Goal: Task Accomplishment & Management: Use online tool/utility

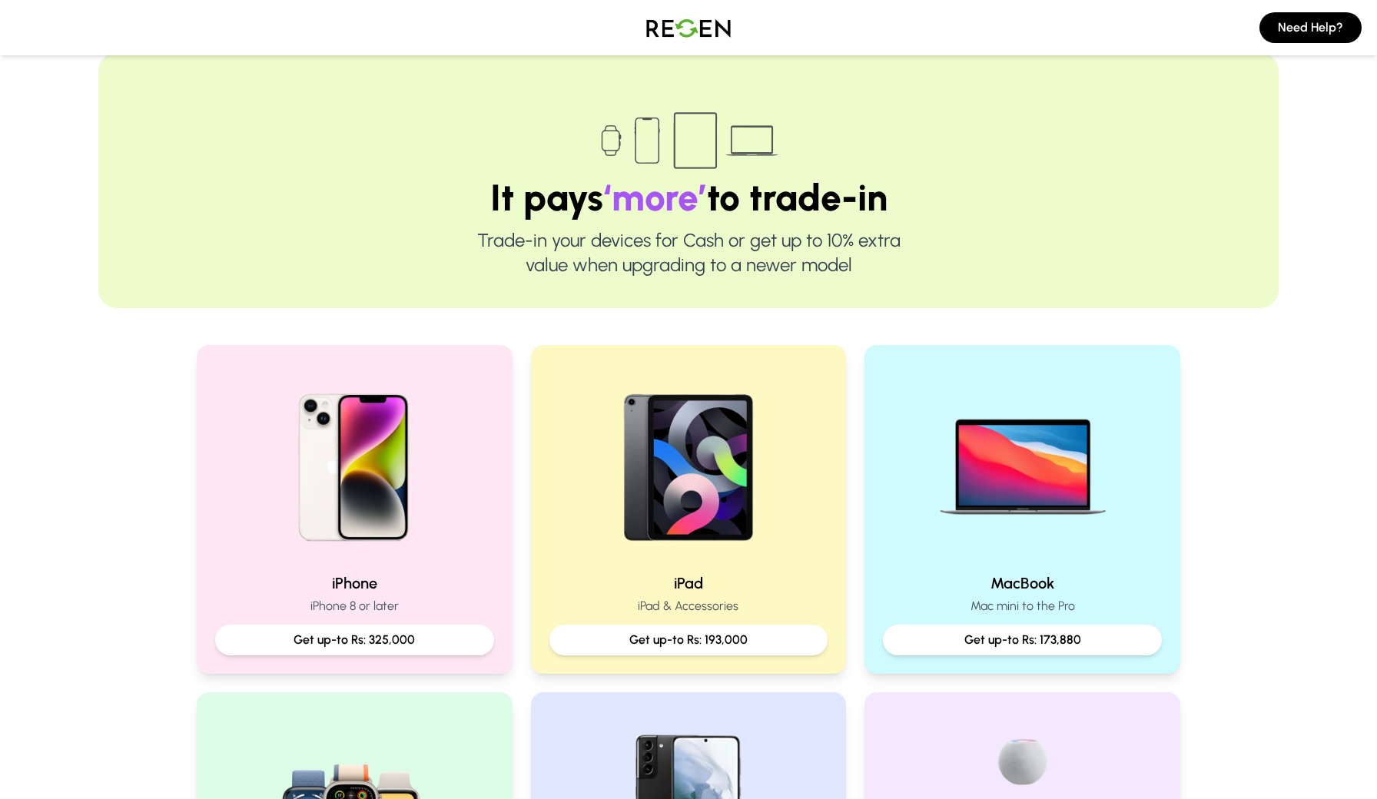
scroll to position [49, 0]
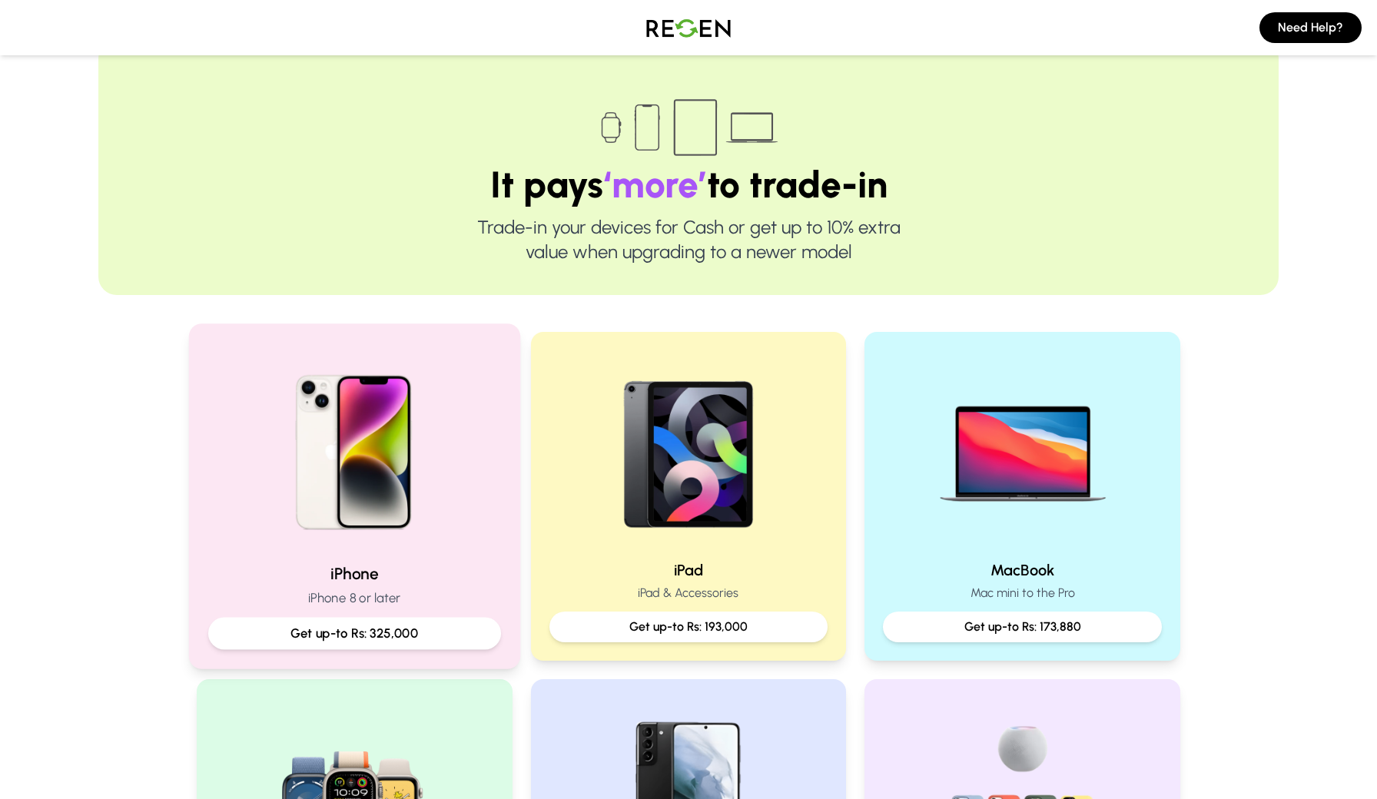
click at [419, 636] on p "Get up-to Rs: 325,000" at bounding box center [354, 633] width 267 height 19
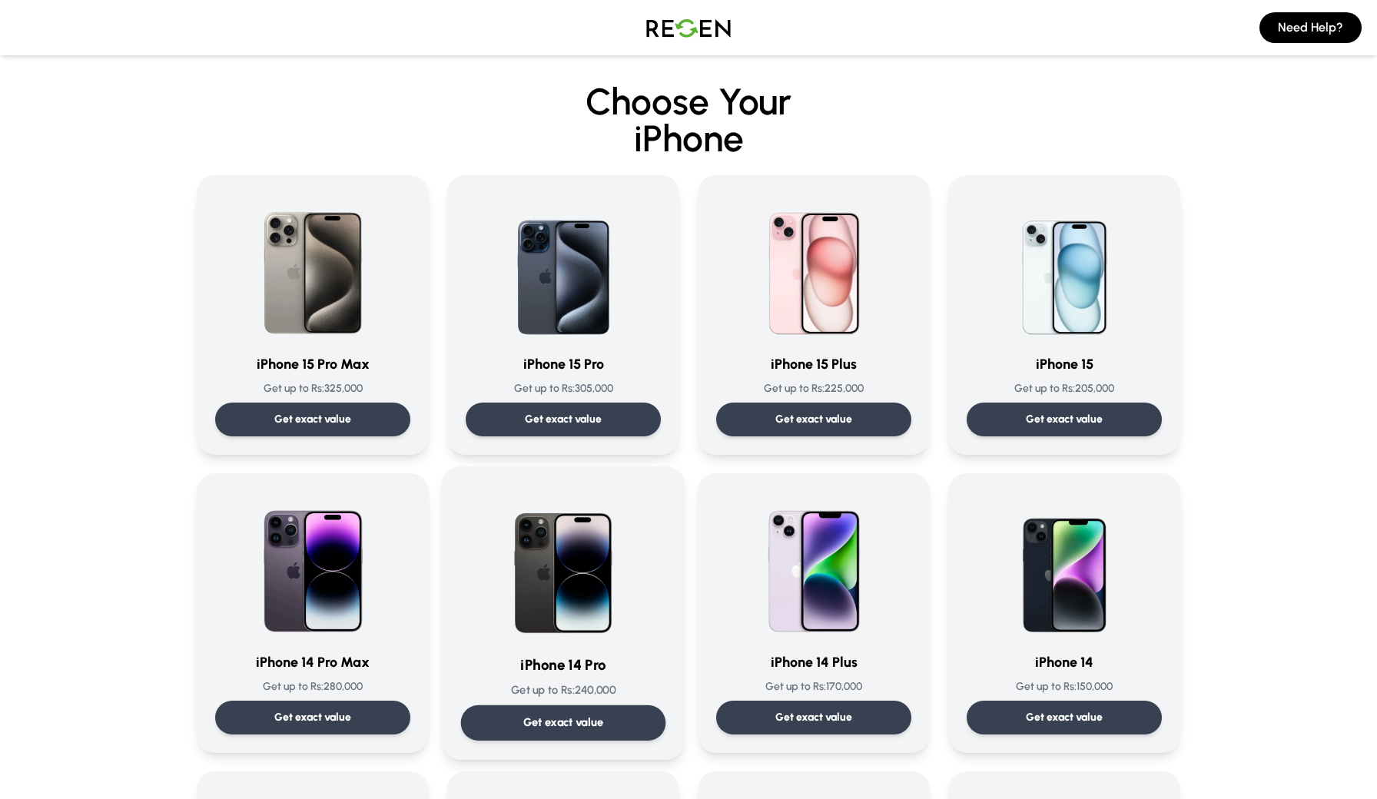
click at [584, 718] on p "Get exact value" at bounding box center [563, 722] width 81 height 16
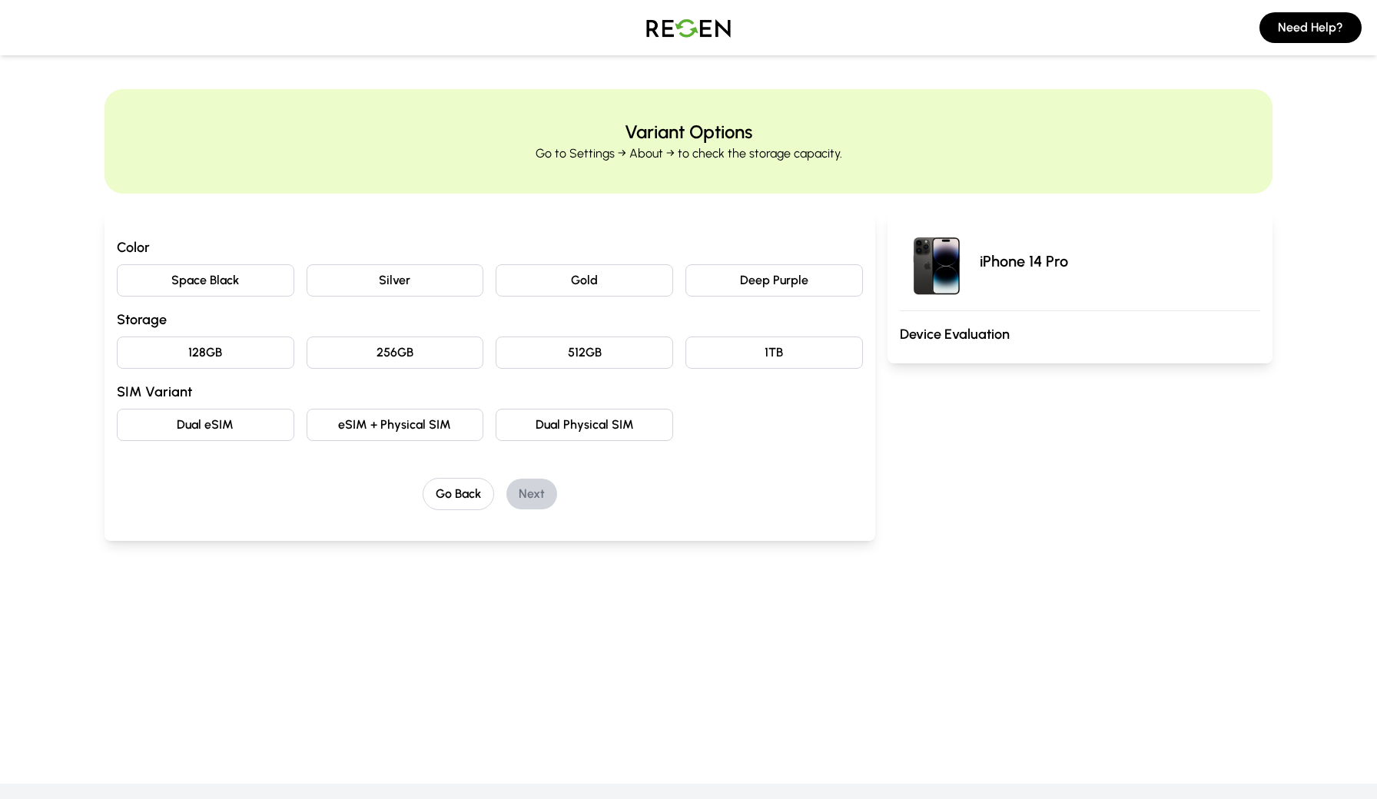
click at [700, 287] on button "Deep Purple" at bounding box center [773, 280] width 177 height 32
click at [373, 355] on button "256GB" at bounding box center [395, 352] width 177 height 32
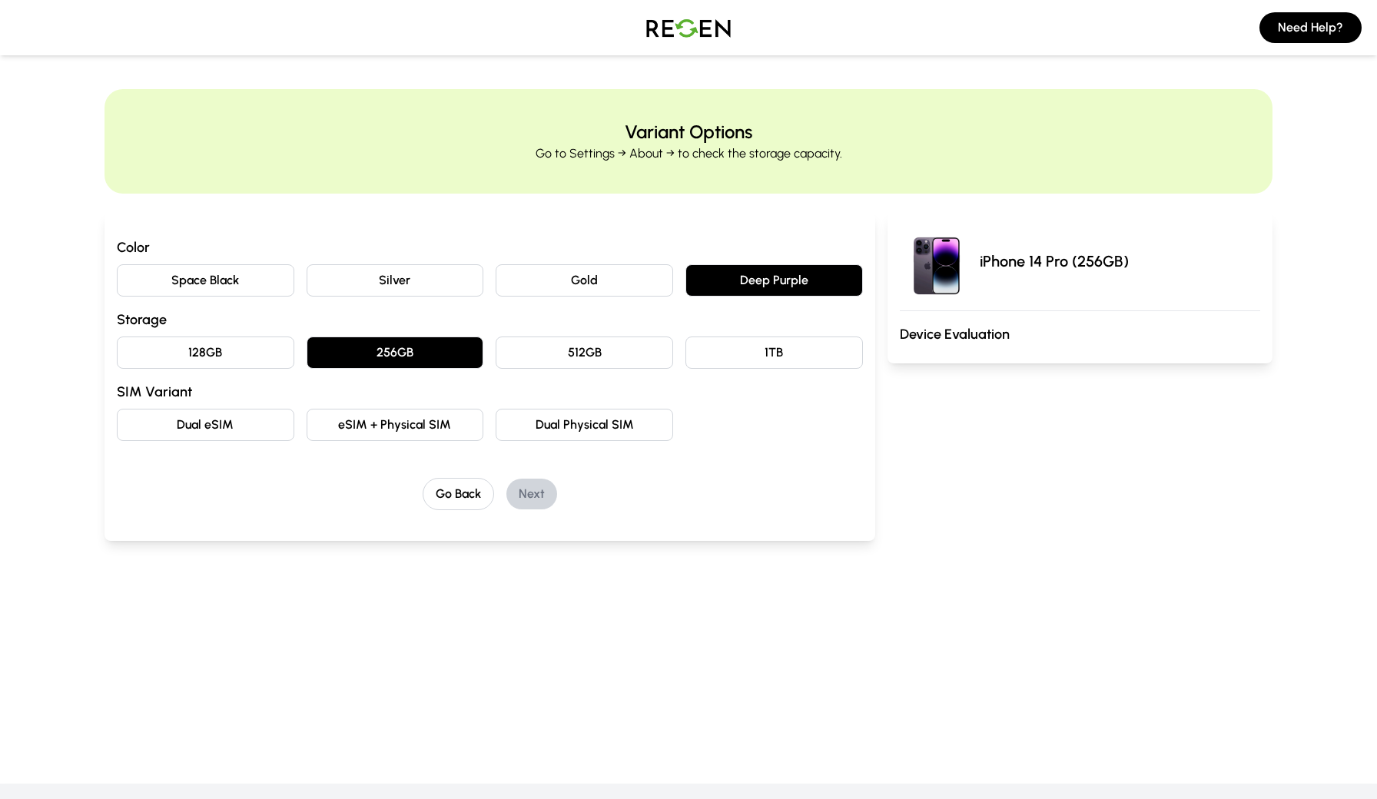
click at [356, 423] on button "eSIM + Physical SIM" at bounding box center [395, 425] width 177 height 32
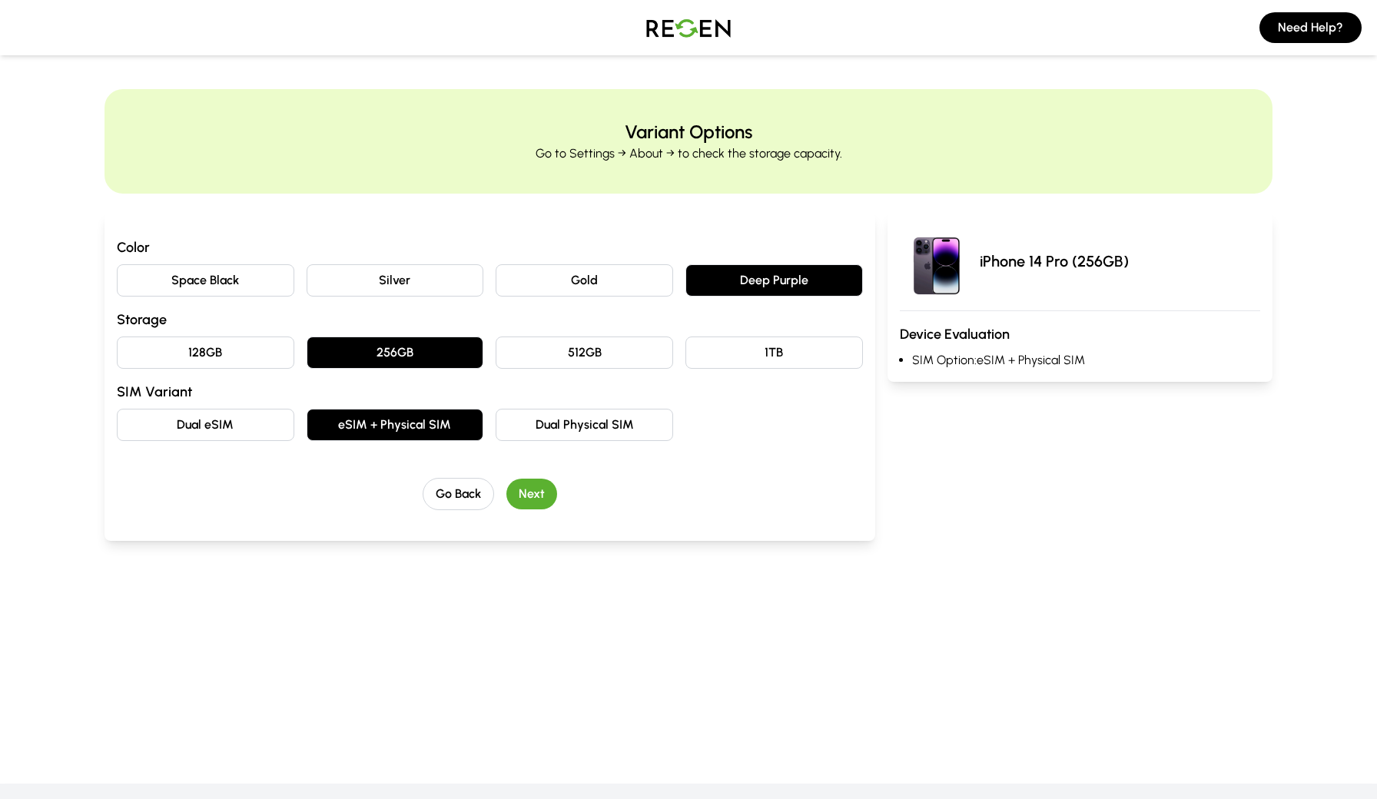
click at [523, 487] on button "Next" at bounding box center [531, 494] width 51 height 31
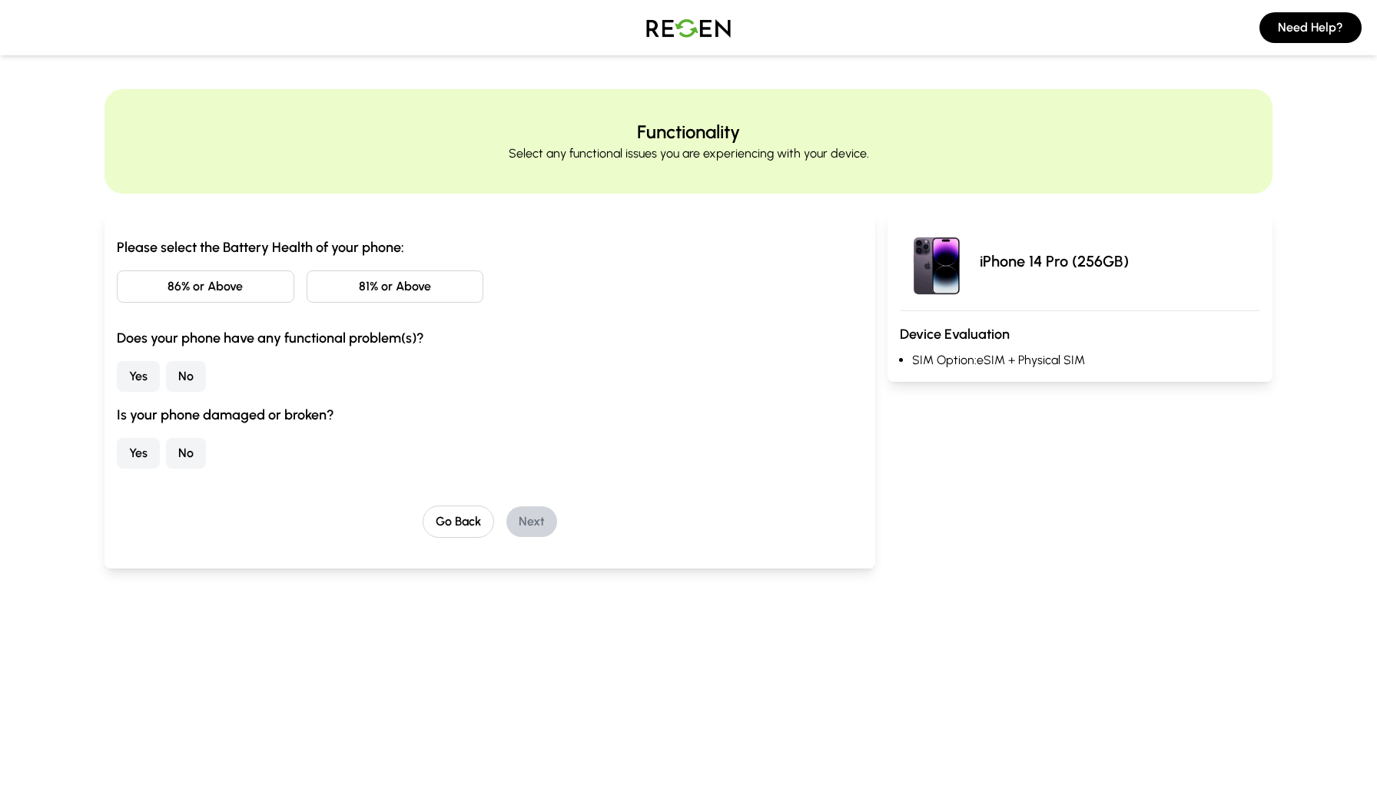
click at [357, 290] on button "81% or Above" at bounding box center [395, 286] width 177 height 32
click at [187, 374] on button "No" at bounding box center [186, 376] width 40 height 31
click at [193, 456] on button "No" at bounding box center [186, 453] width 40 height 31
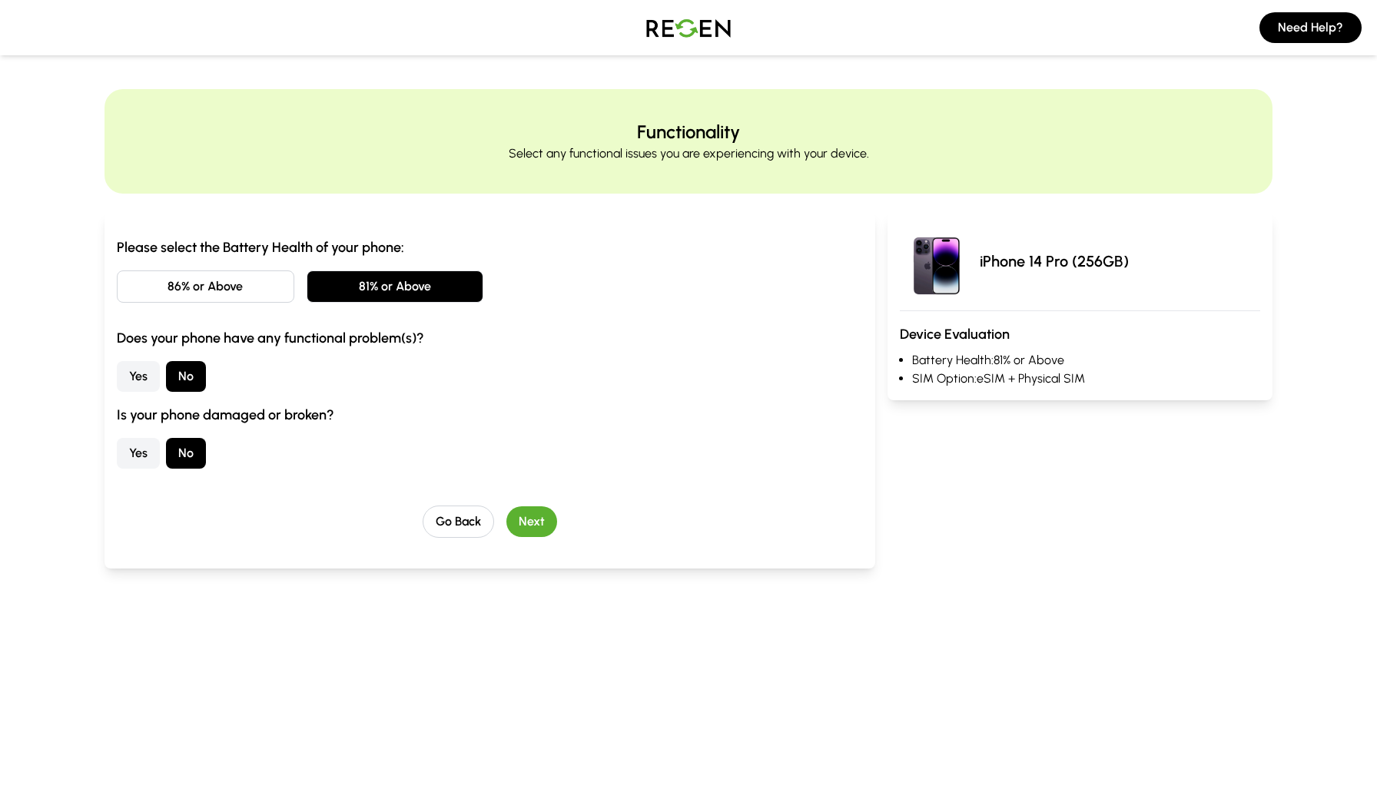
click at [531, 512] on button "Next" at bounding box center [531, 521] width 51 height 31
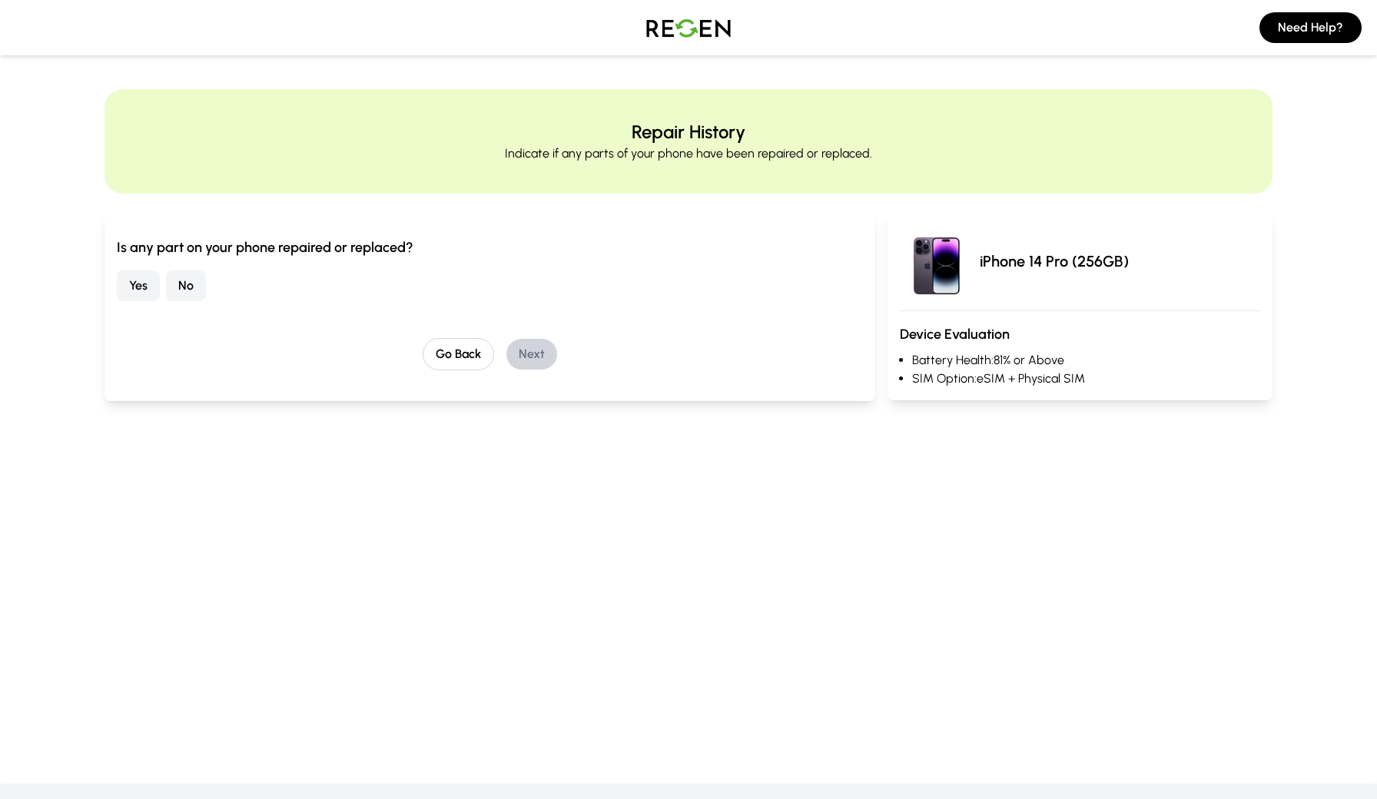
click at [195, 280] on button "No" at bounding box center [186, 285] width 40 height 31
click at [530, 352] on button "Next" at bounding box center [531, 354] width 51 height 31
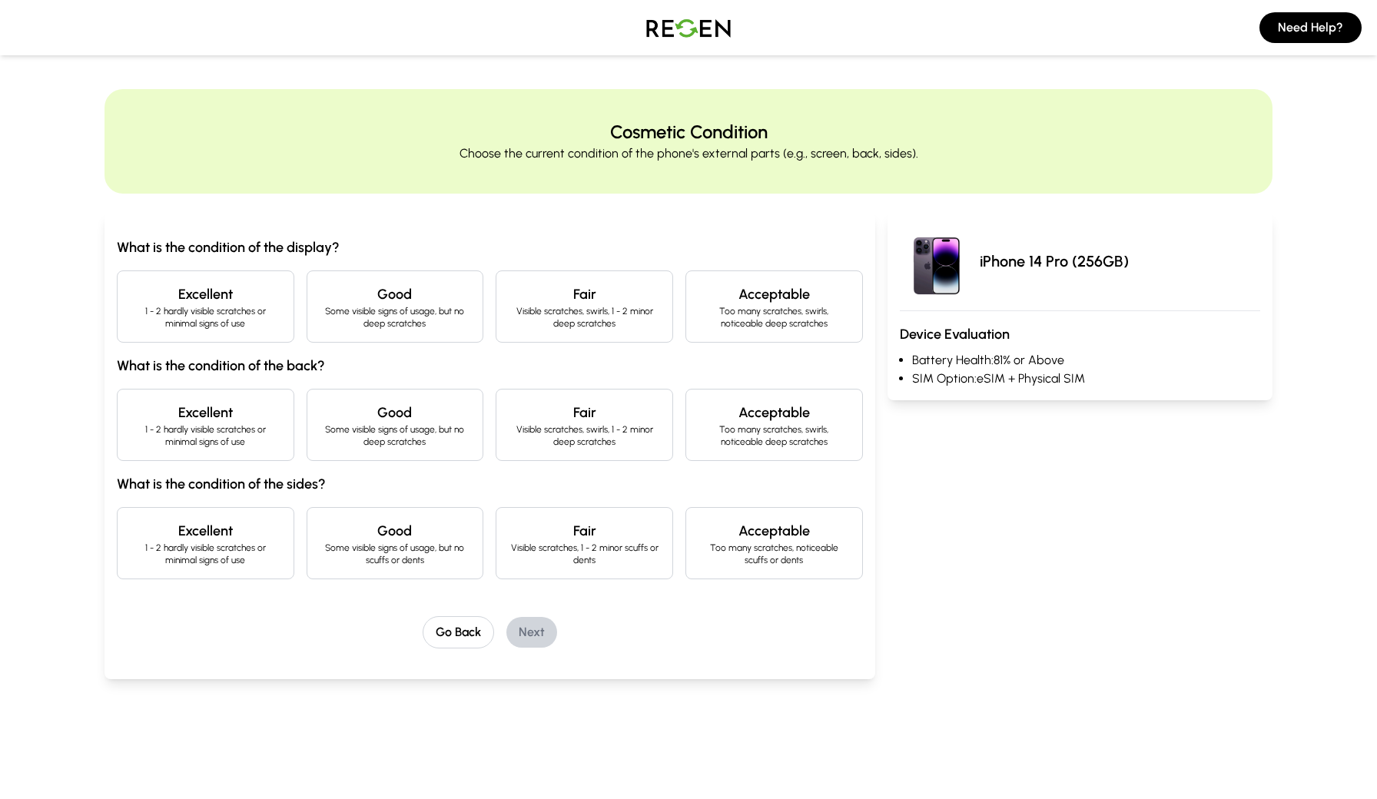
click at [250, 307] on p "1 - 2 hardly visible scratches or minimal signs of use" at bounding box center [205, 317] width 151 height 25
click at [249, 399] on div "Excellent 1 - 2 hardly visible scratches or minimal signs of use" at bounding box center [205, 425] width 177 height 72
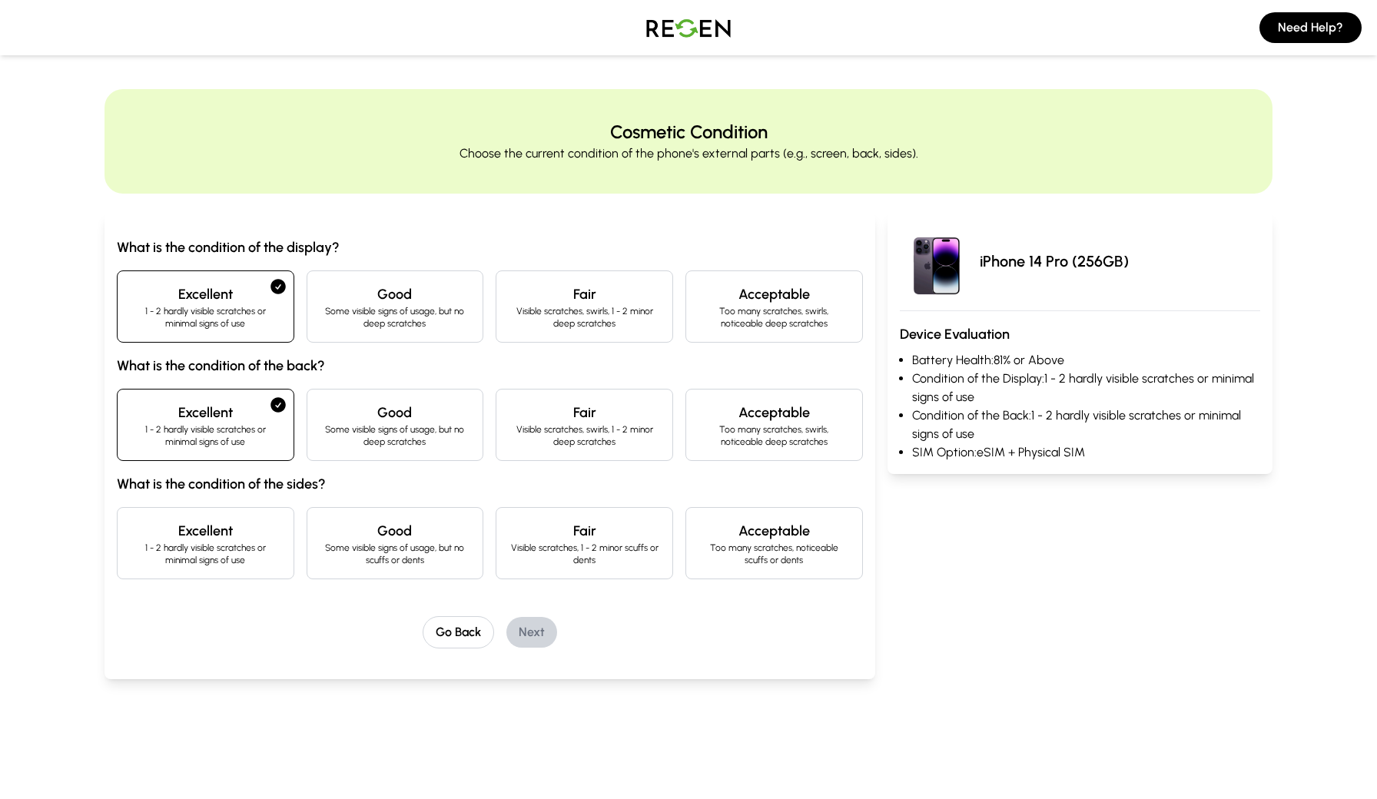
click at [247, 514] on div "Excellent 1 - 2 hardly visible scratches or minimal signs of use" at bounding box center [205, 543] width 177 height 72
click at [527, 624] on button "Next" at bounding box center [531, 632] width 51 height 31
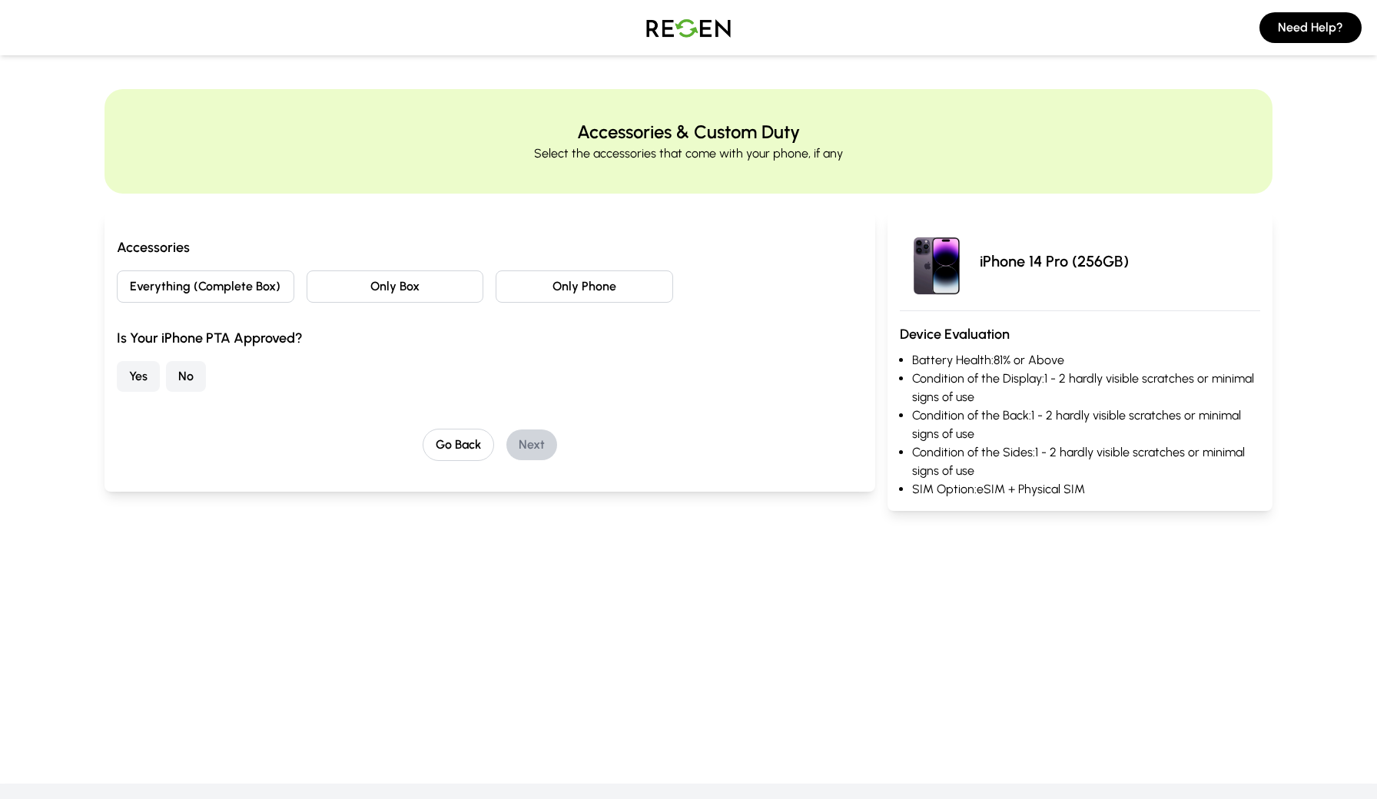
click at [547, 284] on button "Only Phone" at bounding box center [583, 286] width 177 height 32
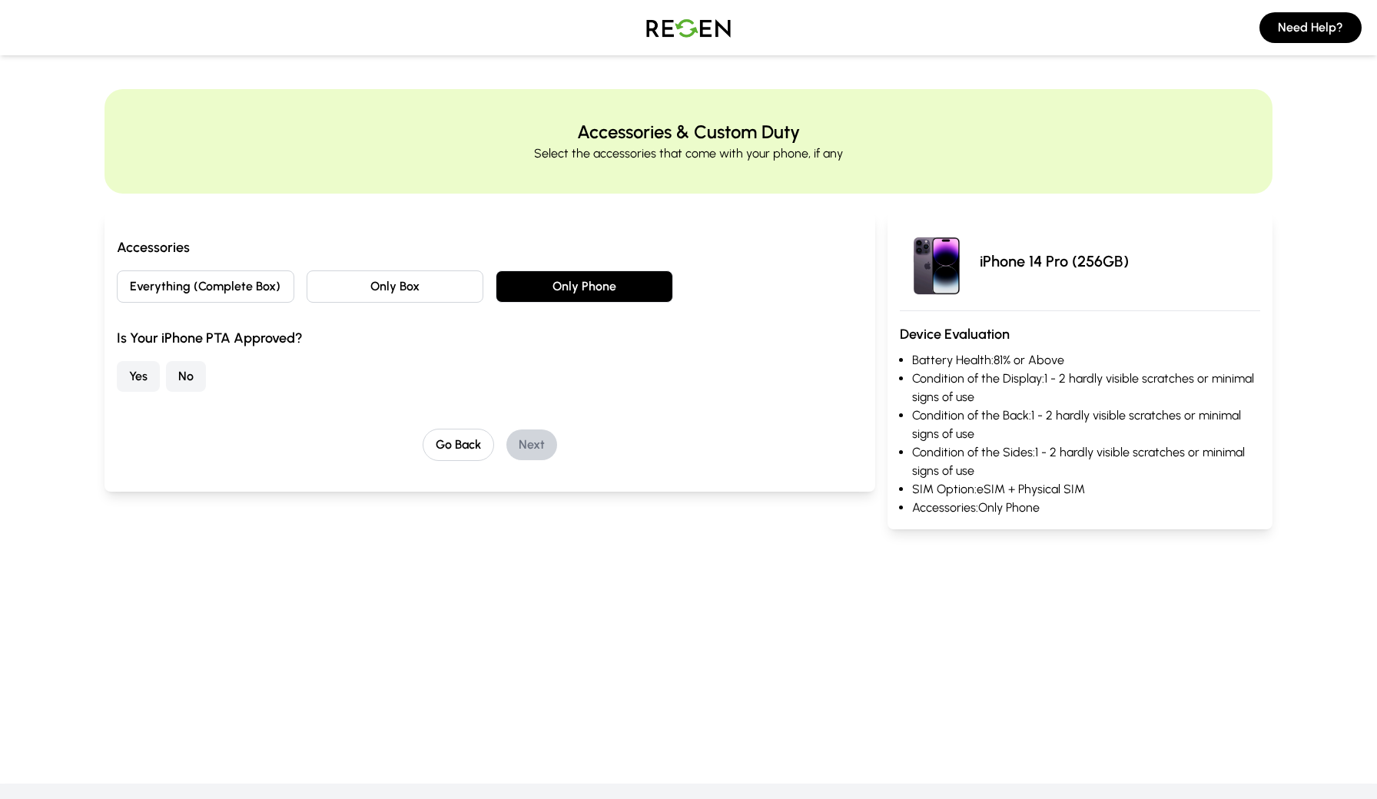
click at [142, 374] on button "Yes" at bounding box center [138, 376] width 43 height 31
click at [533, 438] on button "Next" at bounding box center [531, 444] width 51 height 31
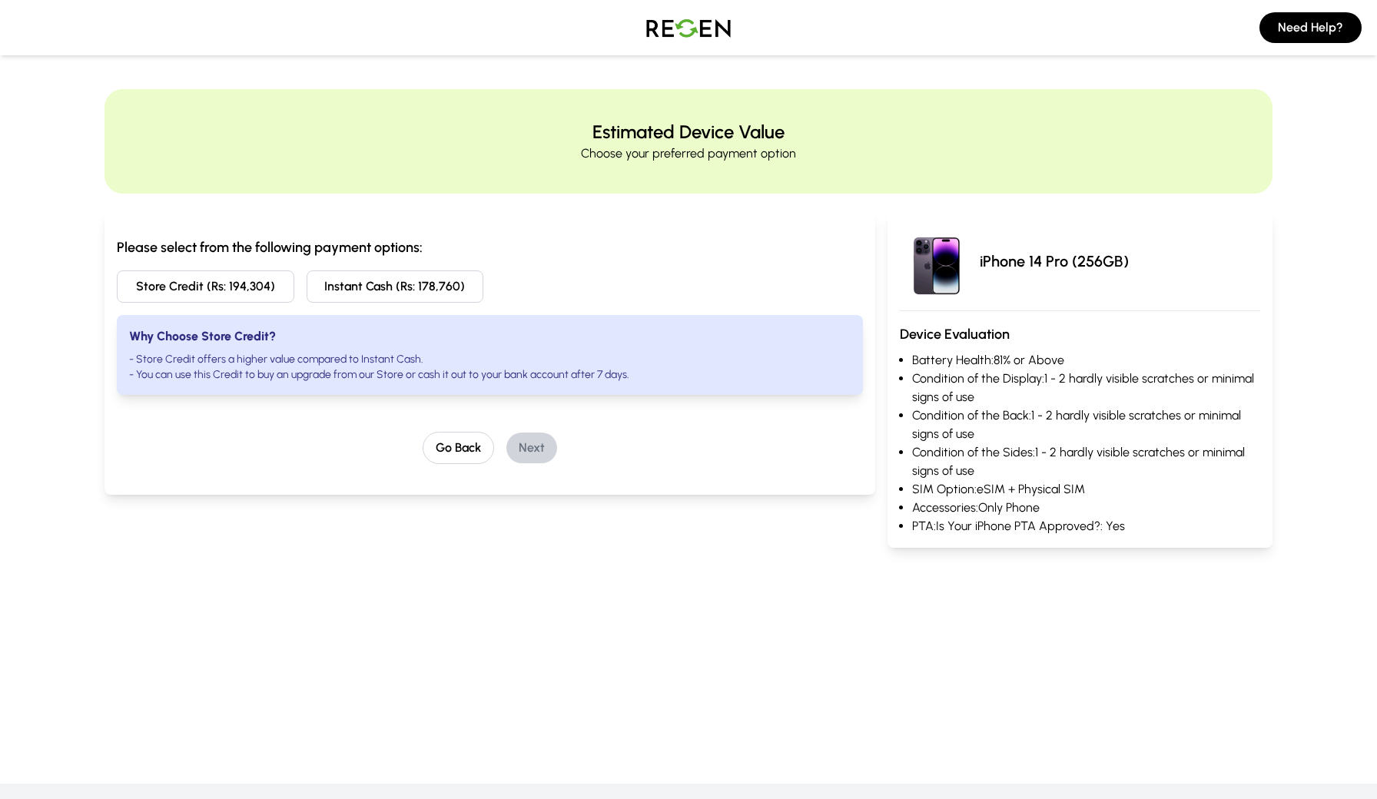
click at [360, 291] on button "Instant Cash (Rs: 178,760)" at bounding box center [395, 286] width 177 height 32
